Goal: Task Accomplishment & Management: Use online tool/utility

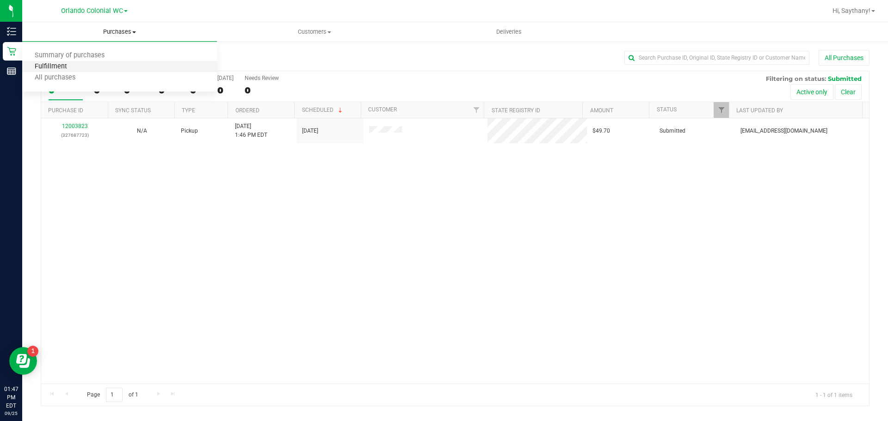
click at [65, 64] on span "Fulfillment" at bounding box center [50, 67] width 57 height 8
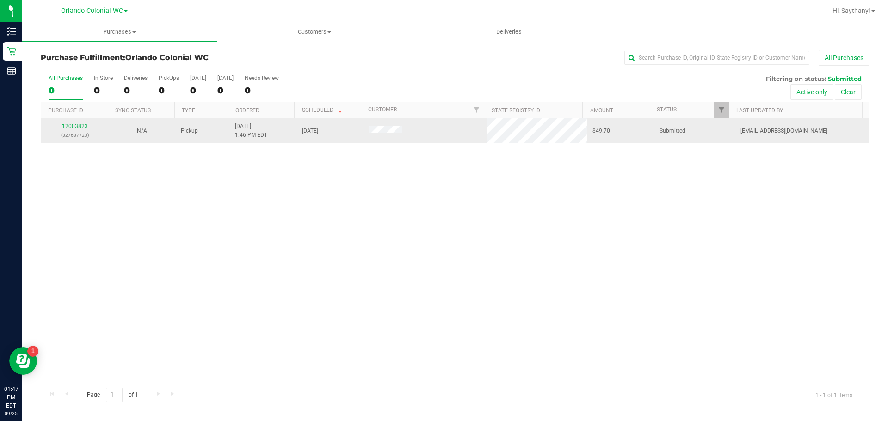
click at [74, 127] on link "12003823" at bounding box center [75, 126] width 26 height 6
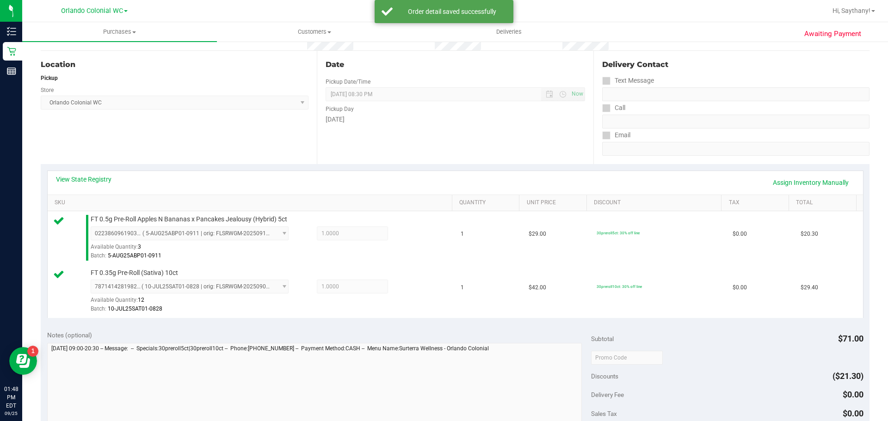
scroll to position [249, 0]
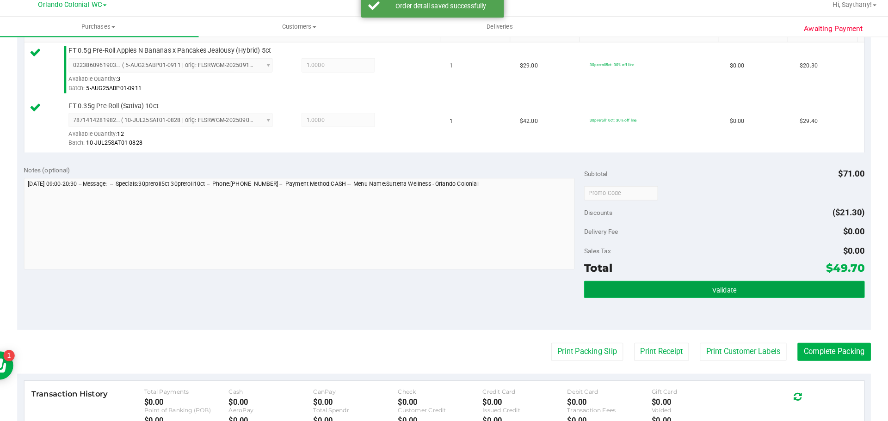
click at [842, 287] on button "Validate" at bounding box center [727, 287] width 272 height 17
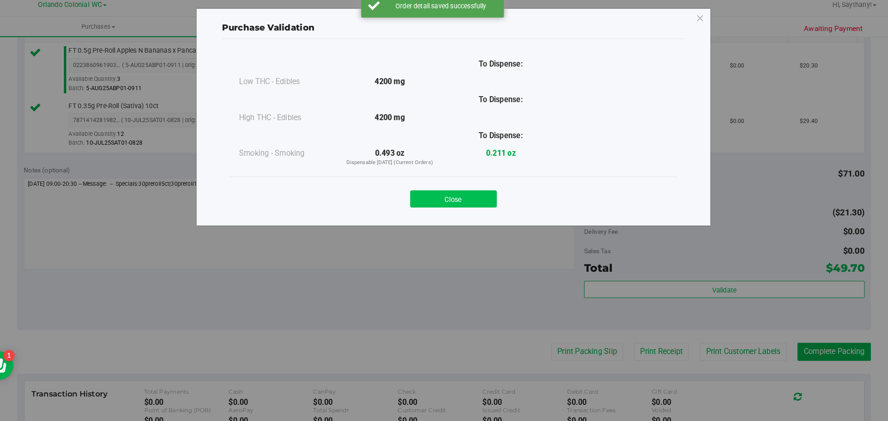
click at [472, 191] on button "Close" at bounding box center [464, 199] width 84 height 17
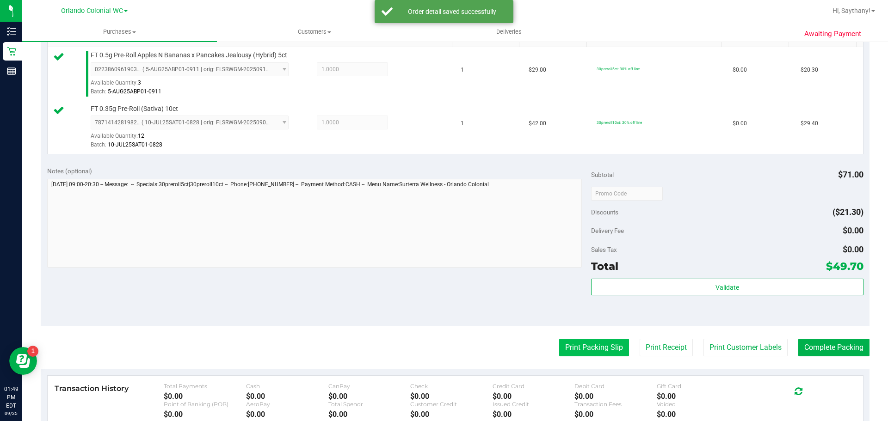
click at [590, 341] on button "Print Packing Slip" at bounding box center [594, 348] width 70 height 18
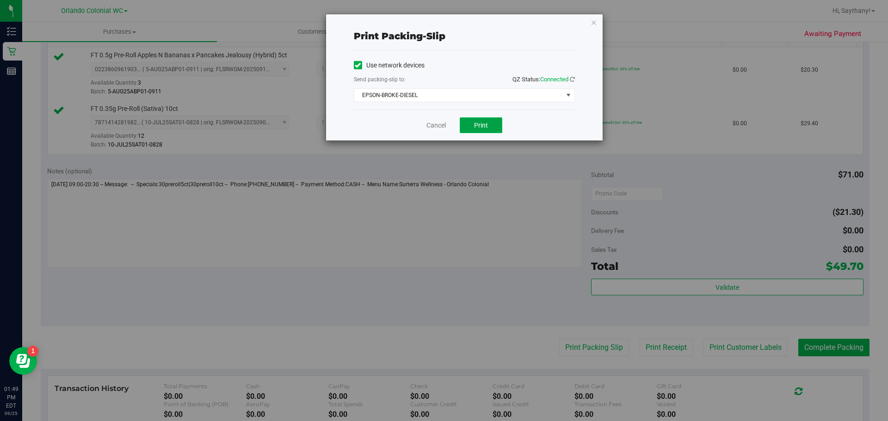
click at [480, 130] on button "Print" at bounding box center [481, 125] width 43 height 16
click at [593, 25] on icon "button" at bounding box center [593, 22] width 6 height 11
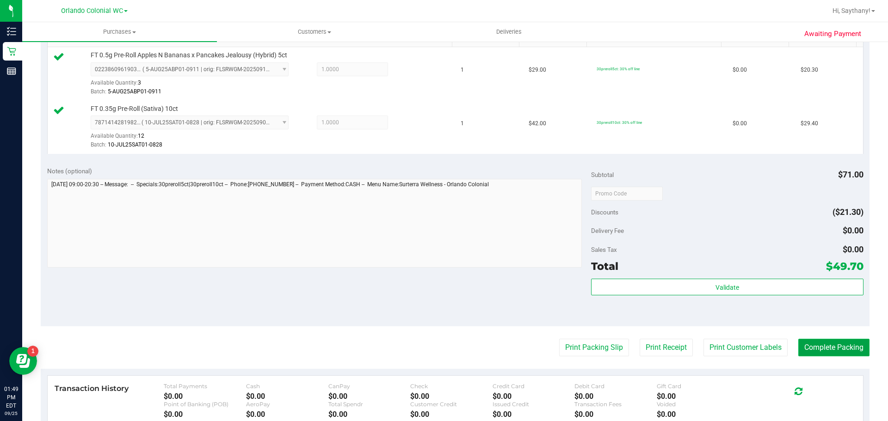
click at [823, 354] on button "Complete Packing" at bounding box center [833, 348] width 71 height 18
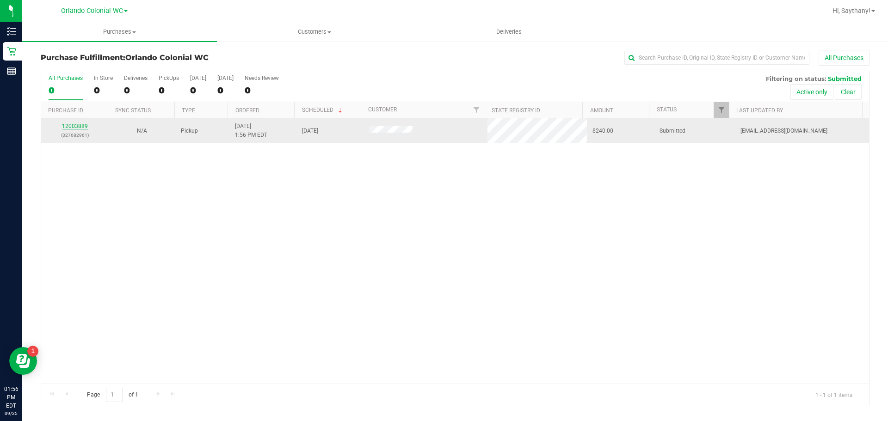
click at [70, 125] on link "12003889" at bounding box center [75, 126] width 26 height 6
